Goal: Find specific page/section: Find specific page/section

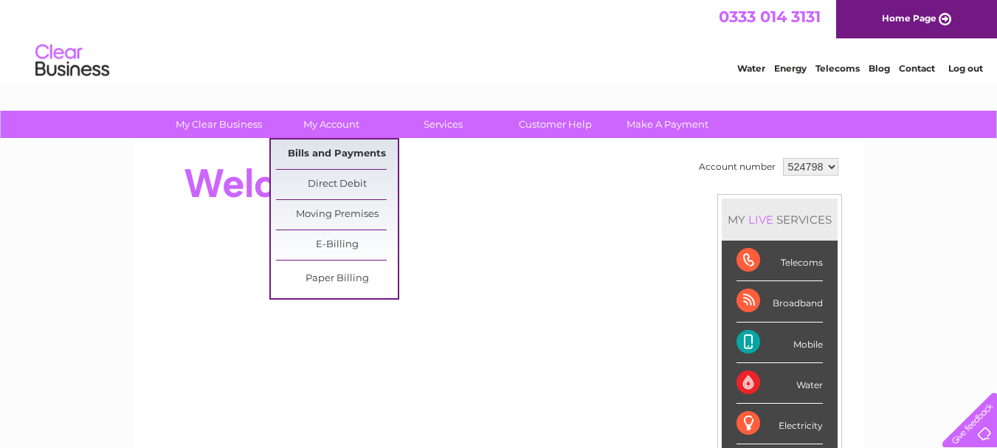
click at [321, 154] on link "Bills and Payments" at bounding box center [337, 154] width 122 height 30
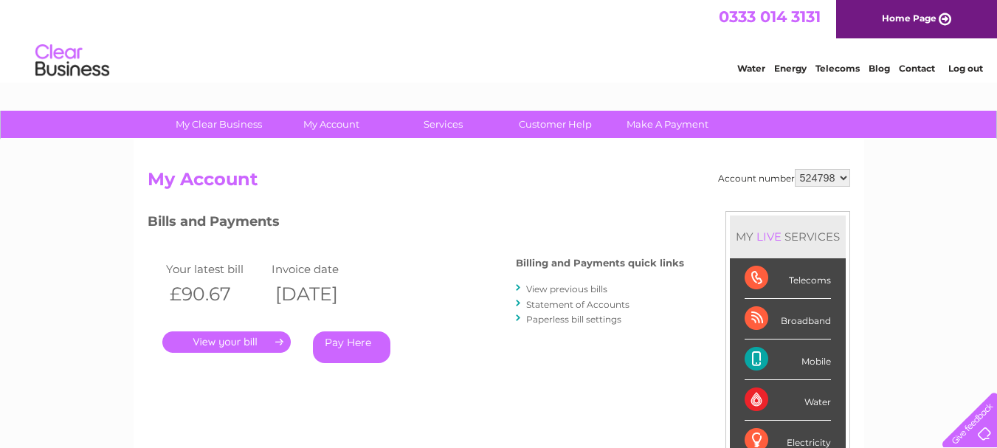
click at [213, 336] on link "." at bounding box center [226, 341] width 128 height 21
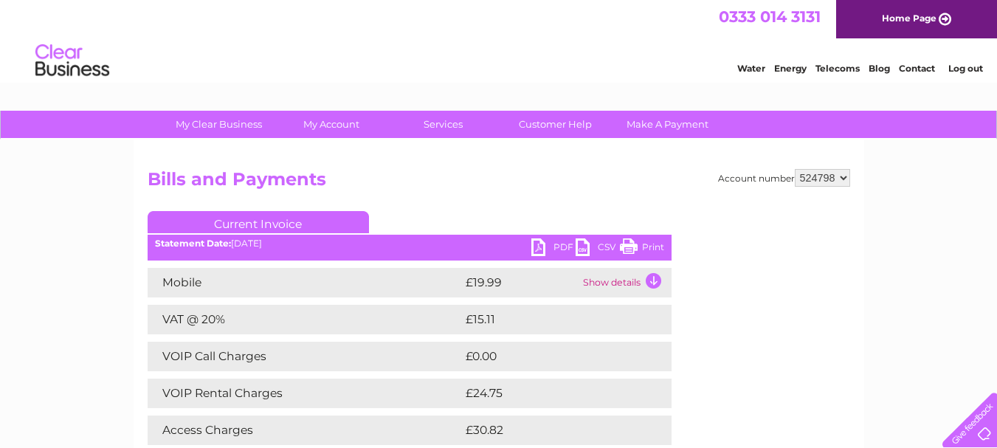
click at [651, 281] on td "Show details" at bounding box center [625, 283] width 92 height 30
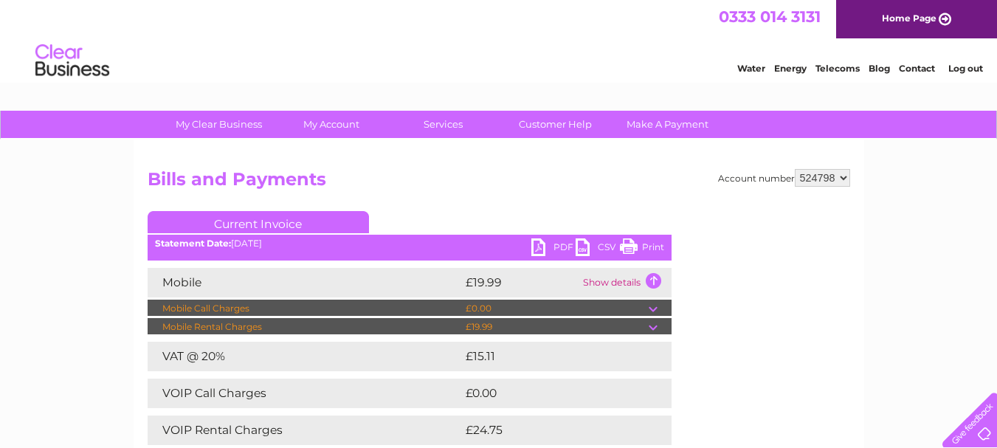
click at [652, 327] on td at bounding box center [659, 327] width 23 height 18
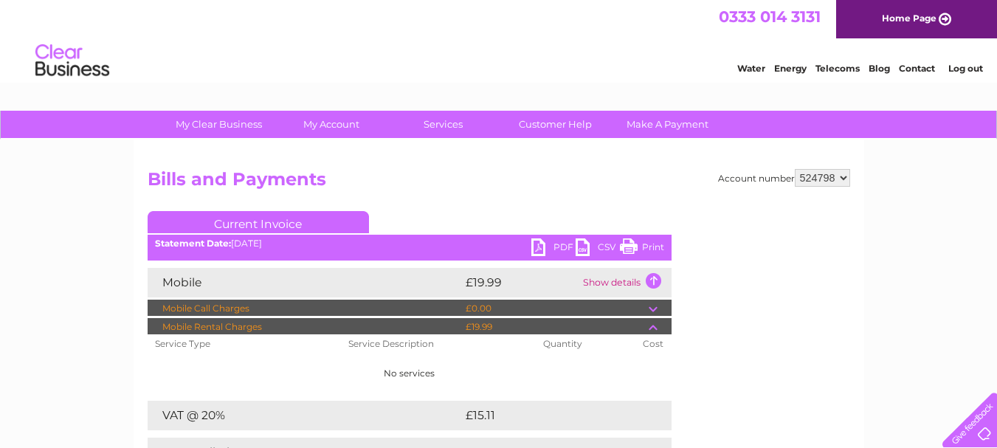
click at [652, 327] on td at bounding box center [659, 327] width 23 height 18
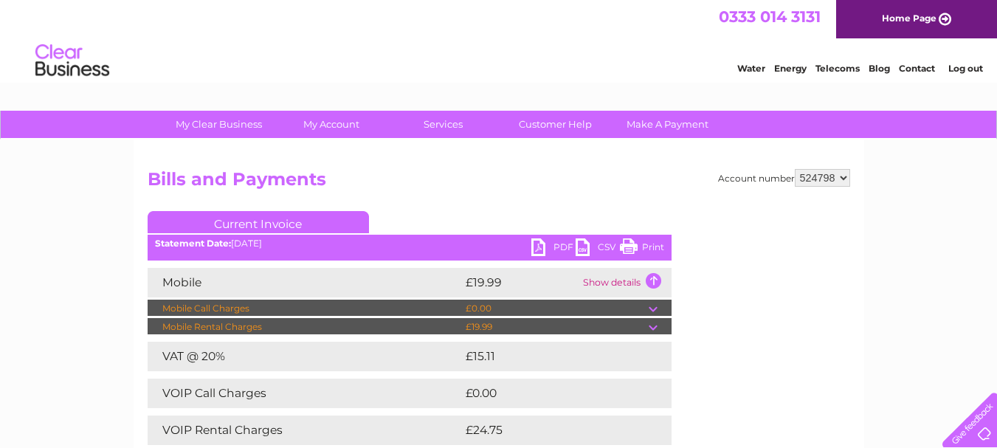
click at [648, 245] on link "Print" at bounding box center [642, 248] width 44 height 21
